Goal: Find specific page/section: Find specific page/section

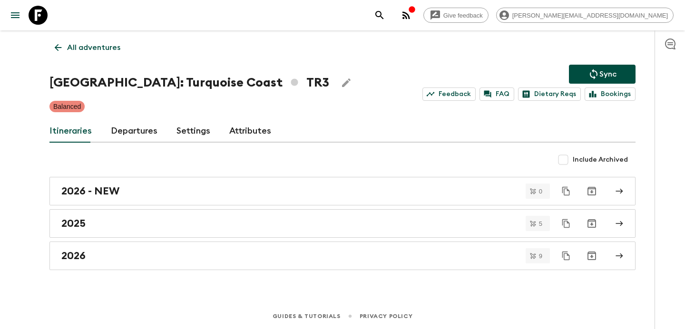
click at [410, 13] on icon "button" at bounding box center [407, 15] width 8 height 8
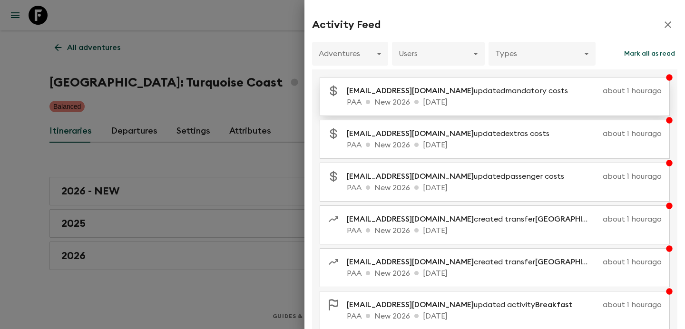
click at [486, 93] on p "[EMAIL_ADDRESS][DOMAIN_NAME] updated mandatory costs" at bounding box center [461, 90] width 229 height 11
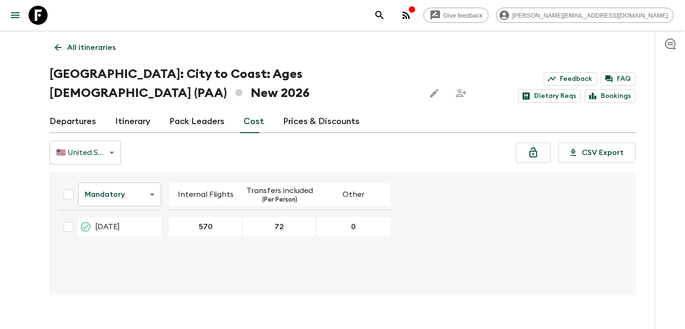
click at [106, 49] on p "All itineraries" at bounding box center [91, 47] width 49 height 11
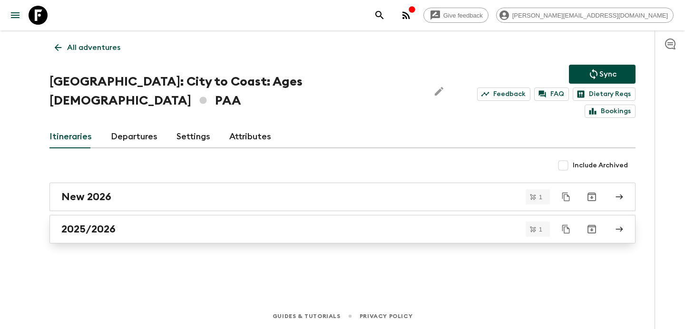
click at [201, 223] on div "2025/2026" at bounding box center [333, 229] width 544 height 12
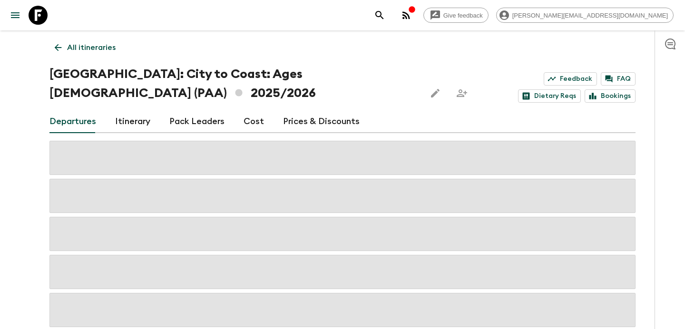
click at [248, 116] on link "Cost" at bounding box center [254, 121] width 20 height 23
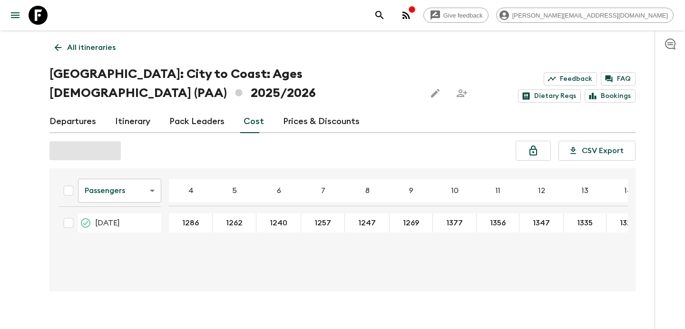
click at [97, 39] on link "All itineraries" at bounding box center [84, 47] width 71 height 19
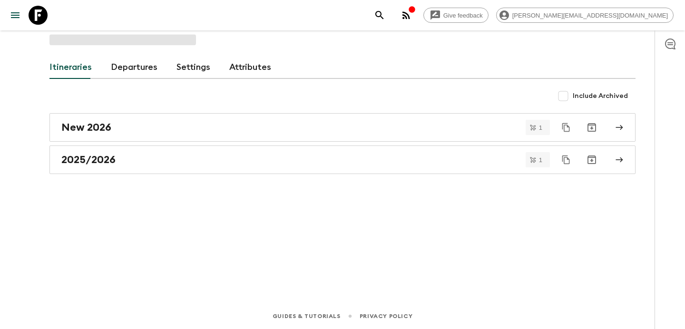
click at [106, 55] on div "Itineraries Departures Settings Attributes Include Archived New 2026 1 2025/202…" at bounding box center [342, 153] width 609 height 247
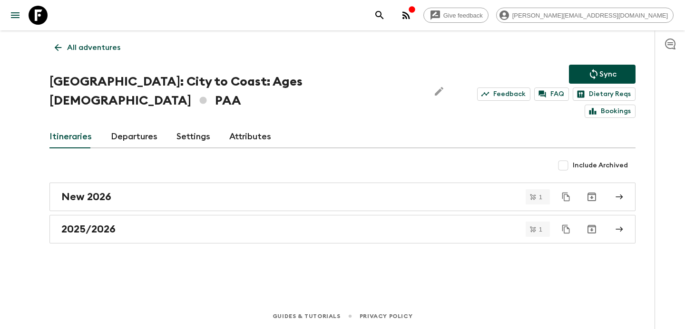
click at [108, 49] on p "All adventures" at bounding box center [93, 47] width 53 height 11
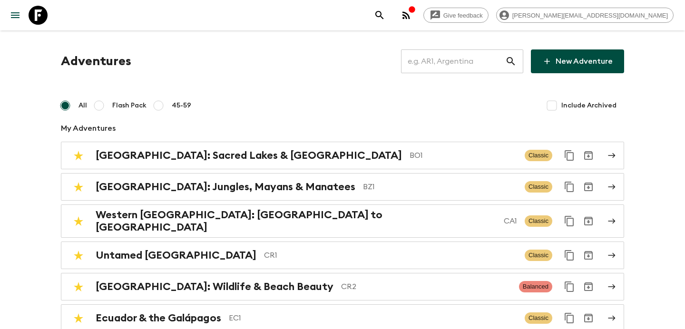
click at [441, 53] on input "text" at bounding box center [453, 61] width 104 height 27
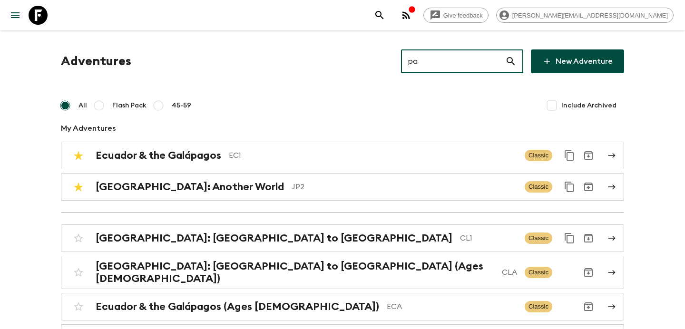
type input "pa1"
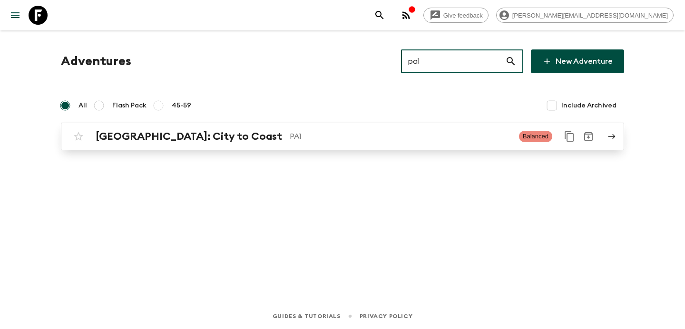
click at [423, 130] on div "[GEOGRAPHIC_DATA]: City to [GEOGRAPHIC_DATA]" at bounding box center [304, 136] width 416 height 12
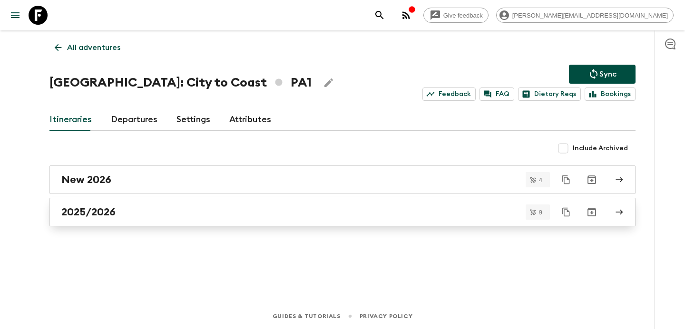
click at [334, 211] on div "2025/2026" at bounding box center [333, 212] width 544 height 12
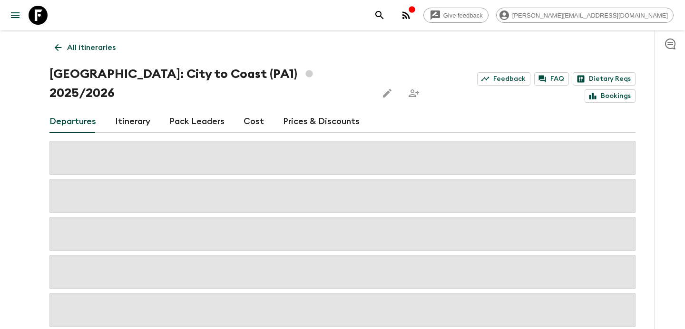
click at [250, 110] on link "Cost" at bounding box center [254, 121] width 20 height 23
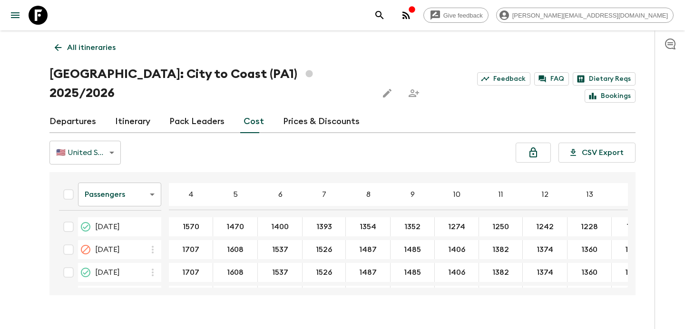
click at [89, 52] on p "All itineraries" at bounding box center [91, 47] width 49 height 11
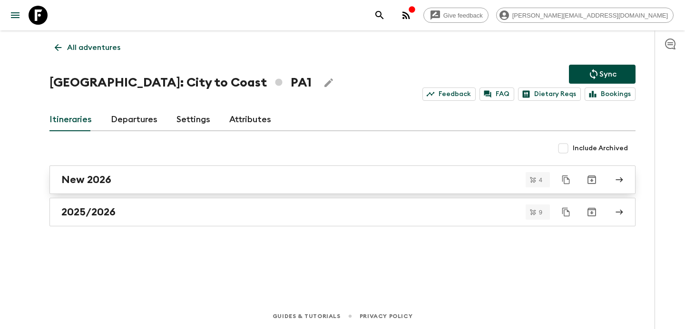
click at [221, 183] on div "New 2026" at bounding box center [333, 180] width 544 height 12
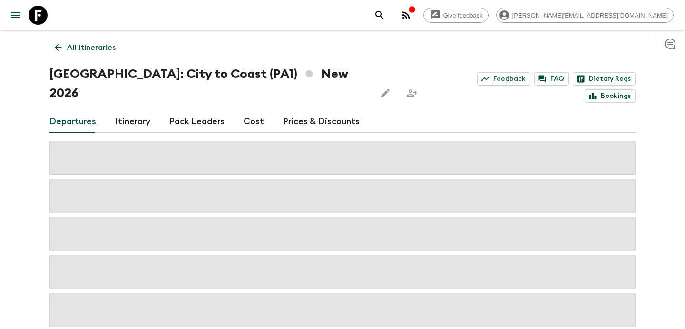
click at [253, 110] on link "Cost" at bounding box center [254, 121] width 20 height 23
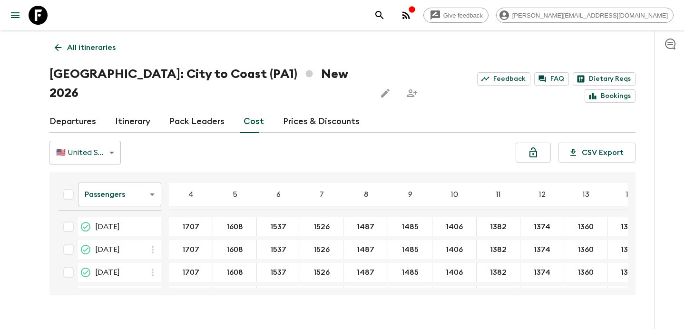
scroll to position [25, 0]
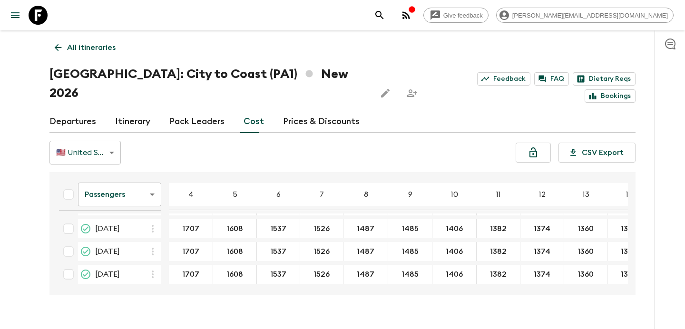
click at [146, 171] on body "Give feedback [PERSON_NAME][EMAIL_ADDRESS][DOMAIN_NAME] All itineraries [GEOGRA…" at bounding box center [342, 174] width 685 height 348
click at [146, 212] on li "Extras" at bounding box center [119, 214] width 83 height 15
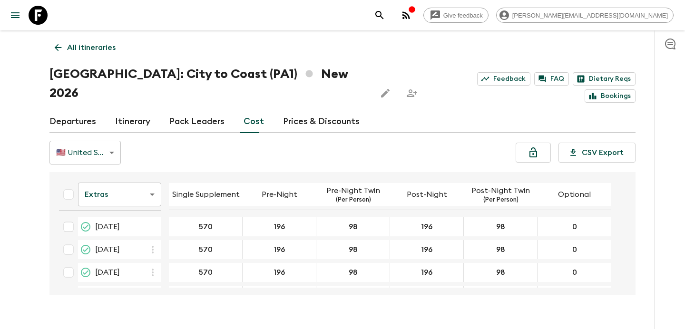
scroll to position [21, 0]
click at [118, 179] on body "Give feedback [PERSON_NAME][EMAIL_ADDRESS][DOMAIN_NAME] All itineraries [GEOGRA…" at bounding box center [342, 174] width 685 height 348
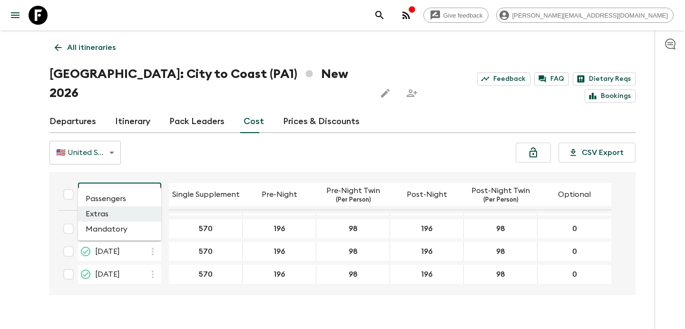
click at [128, 231] on li "Mandatory" at bounding box center [119, 229] width 83 height 15
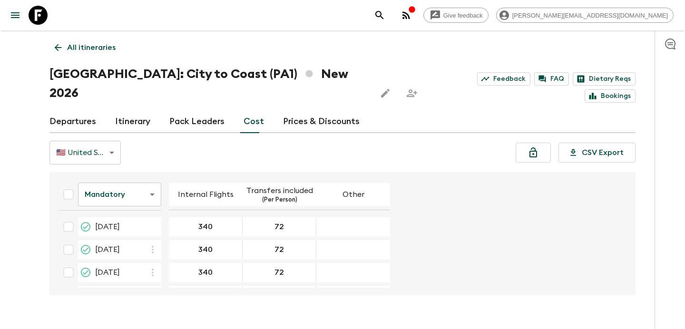
click at [108, 48] on p "All itineraries" at bounding box center [91, 47] width 49 height 11
